Goal: Find specific page/section: Find specific page/section

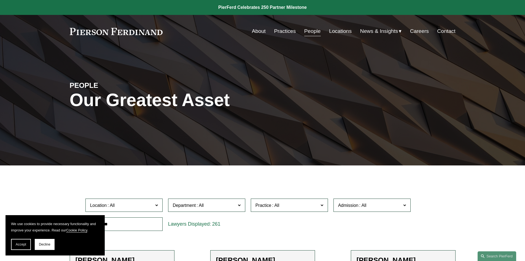
scroll to position [138, 0]
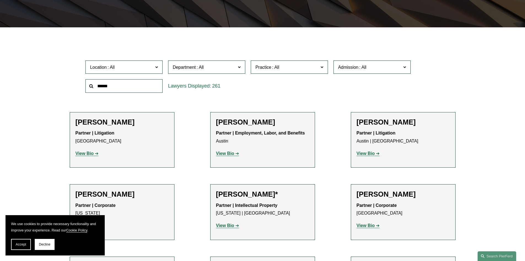
click at [132, 90] on input "text" at bounding box center [123, 86] width 77 height 14
type input "*"
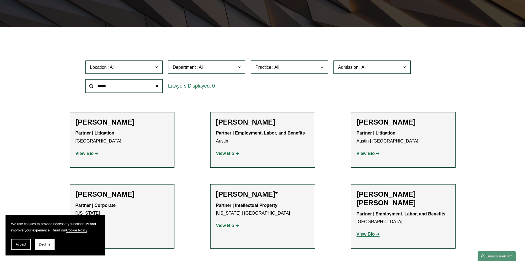
scroll to position [132, 0]
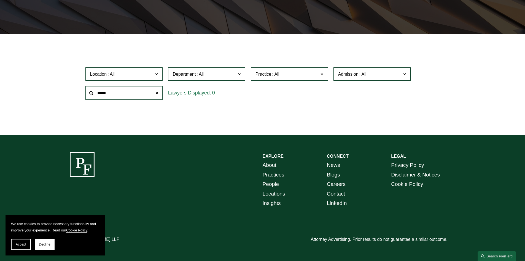
drag, startPoint x: 118, startPoint y: 93, endPoint x: 86, endPoint y: 94, distance: 32.0
click at [86, 94] on input "*****" at bounding box center [123, 93] width 77 height 14
type input "*****"
click at [156, 93] on span at bounding box center [156, 92] width 11 height 11
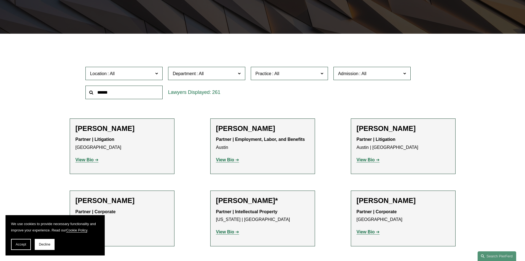
click at [218, 76] on span "Department" at bounding box center [204, 73] width 63 height 7
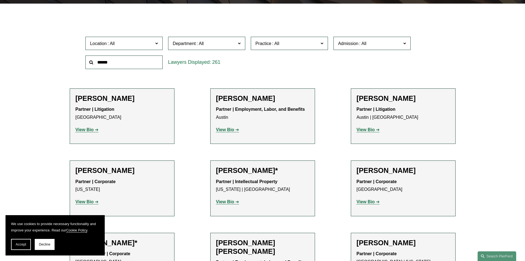
scroll to position [159, 0]
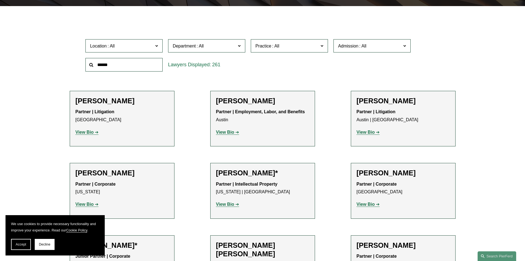
click at [279, 45] on span at bounding box center [275, 46] width 9 height 5
click at [0, 0] on link "Bankruptcy, Financial Restructuring, and Reorganization" at bounding box center [0, 0] width 0 height 0
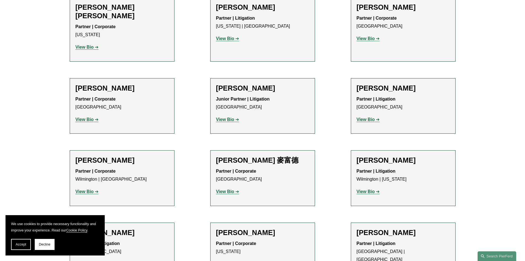
scroll to position [317, 0]
